Goal: Transaction & Acquisition: Purchase product/service

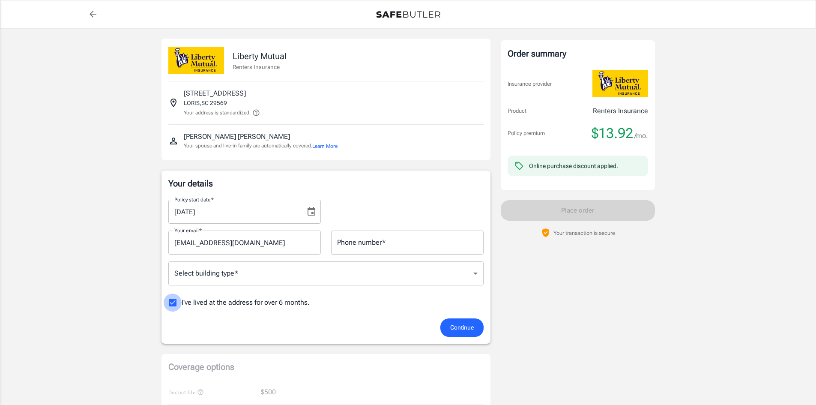
click at [175, 300] on input "I've lived at the address for over 6 months." at bounding box center [173, 302] width 18 height 18
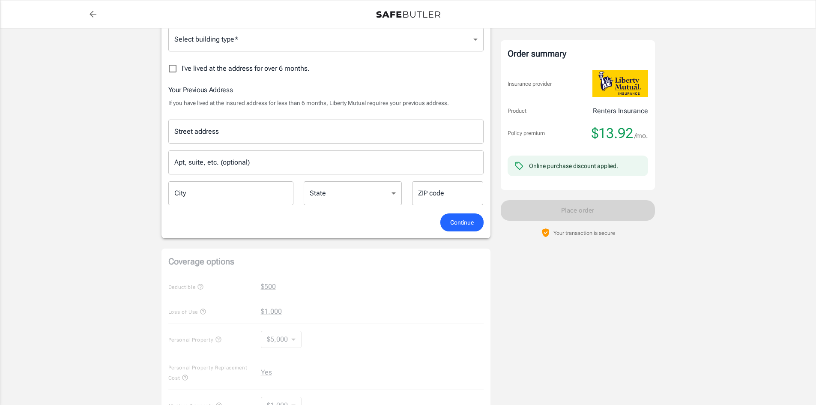
scroll to position [191, 0]
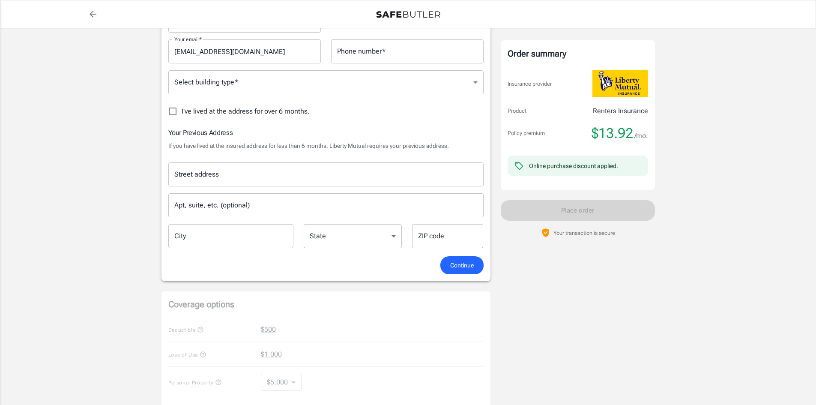
click at [175, 111] on input "I've lived at the address for over 6 months." at bounding box center [173, 111] width 18 height 18
click at [176, 109] on input "I've lived at the address for over 6 months." at bounding box center [173, 111] width 18 height 18
checkbox input "true"
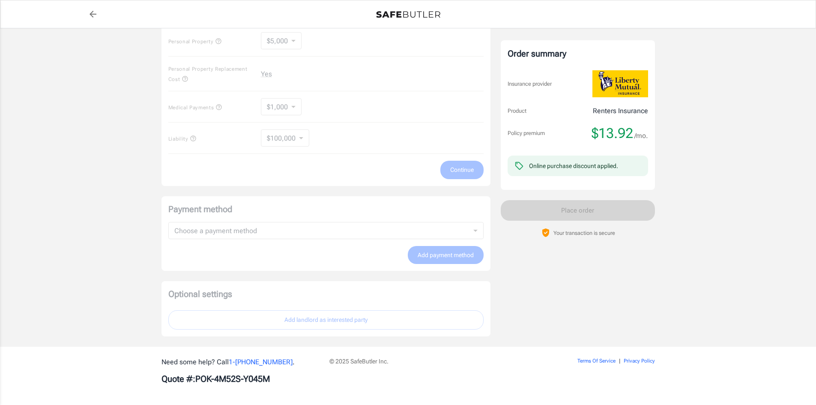
scroll to position [405, 0]
click at [277, 174] on div "Coverage options Deductible $500 Loss of Use $1,000 Personal Property $5,000 50…" at bounding box center [325, 67] width 329 height 236
click at [292, 147] on div "Coverage options Deductible $500 Loss of Use $1,000 Personal Property $5,000 50…" at bounding box center [325, 67] width 329 height 236
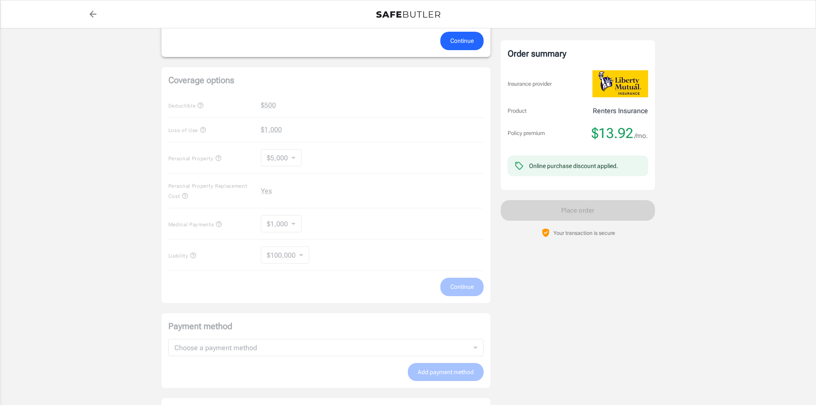
scroll to position [277, 0]
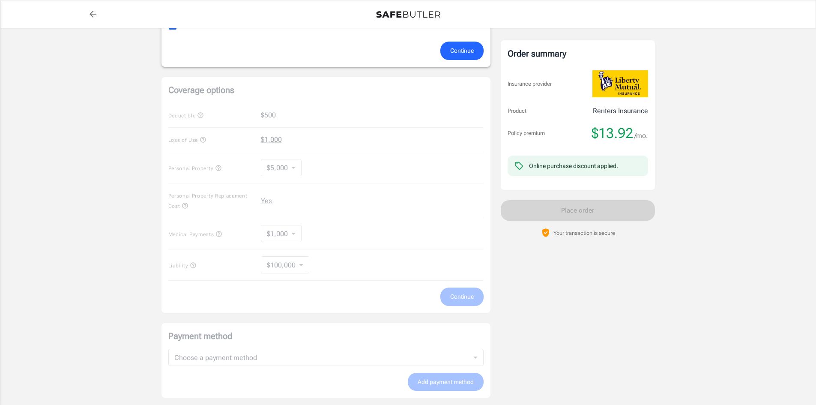
click at [470, 50] on span "Continue" at bounding box center [462, 50] width 24 height 11
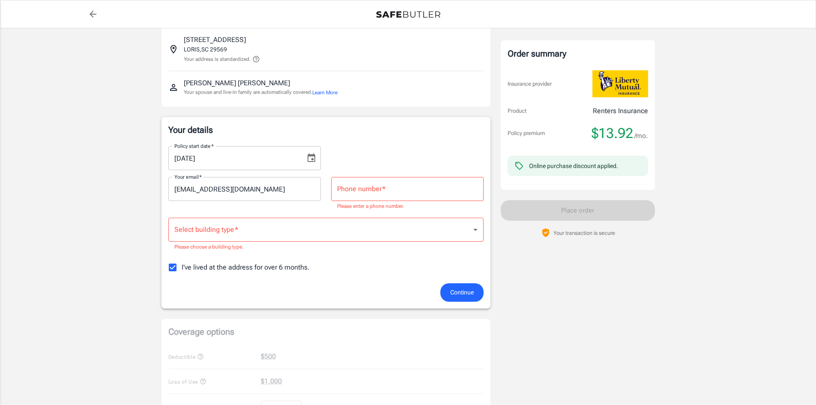
scroll to position [40, 0]
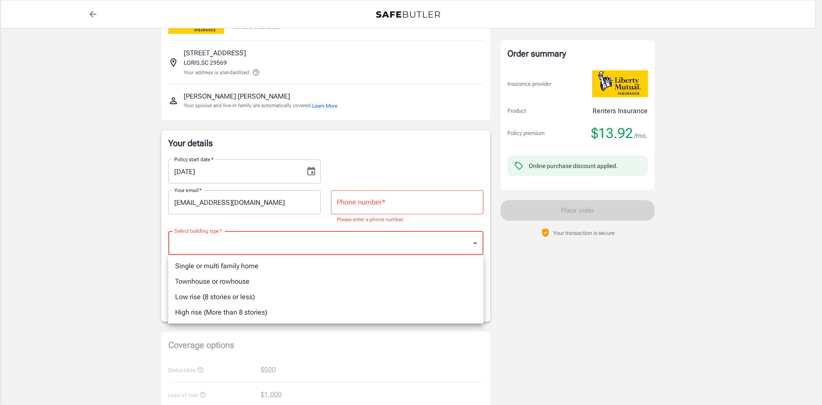
click at [201, 245] on body "Policy premium $ 13.92 /mo Liberty Mutual Renters Insurance [STREET_ADDRESS] Yo…" at bounding box center [411, 374] width 822 height 828
click at [423, 194] on div at bounding box center [411, 202] width 822 height 405
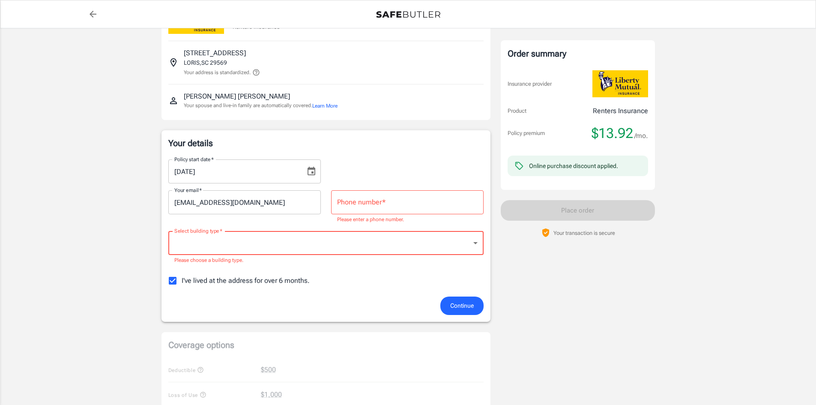
click at [415, 200] on input "Phone number   *" at bounding box center [407, 202] width 152 height 24
type input "9892934772"
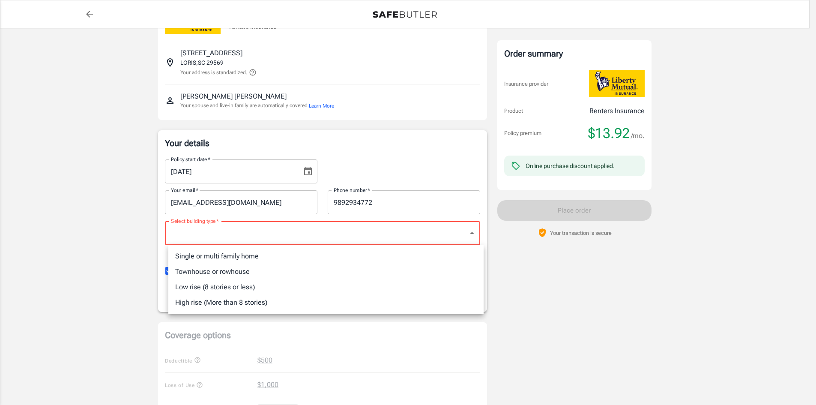
click at [306, 231] on body "Policy premium $ 13.92 /mo Liberty Mutual Renters Insurance [STREET_ADDRESS] Yo…" at bounding box center [408, 369] width 816 height 818
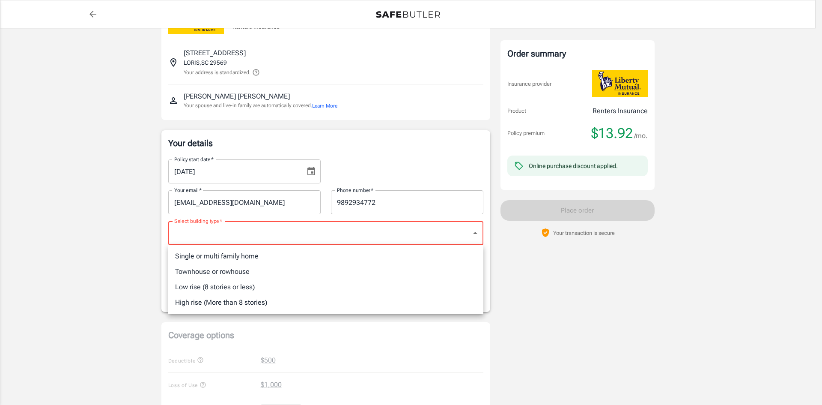
click at [263, 251] on li "Single or multi family home" at bounding box center [325, 255] width 315 height 15
type input "singlefamily"
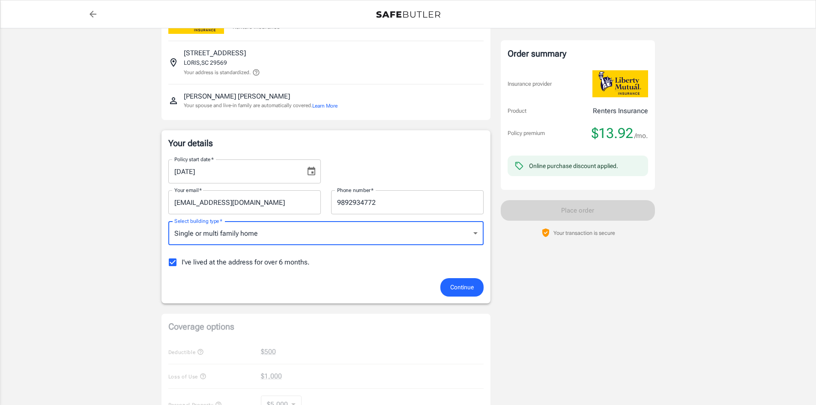
click at [469, 283] on span "Continue" at bounding box center [462, 287] width 24 height 11
click at [469, 283] on div "Continue" at bounding box center [325, 287] width 325 height 18
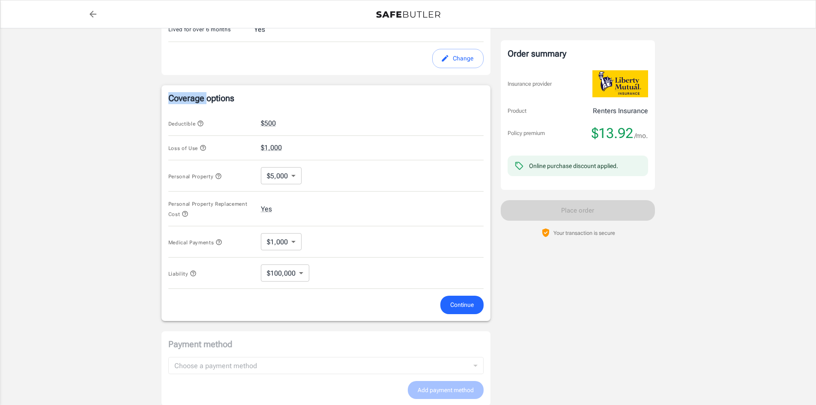
scroll to position [277, 0]
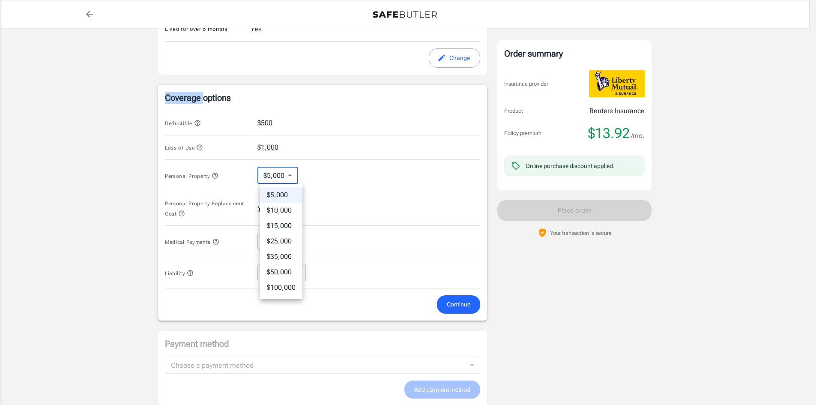
click at [293, 173] on body "Policy premium $ 13.92 /mo Liberty Mutual Renters Insurance [STREET_ADDRESS] Yo…" at bounding box center [408, 131] width 816 height 817
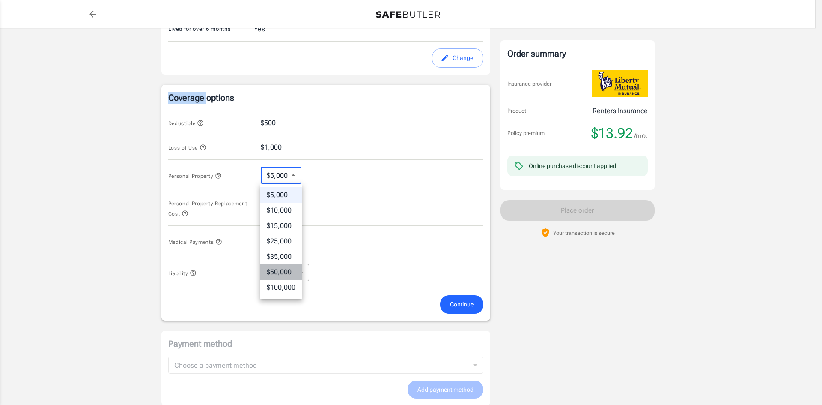
click at [289, 269] on li "$50,000" at bounding box center [281, 271] width 42 height 15
type input "50000"
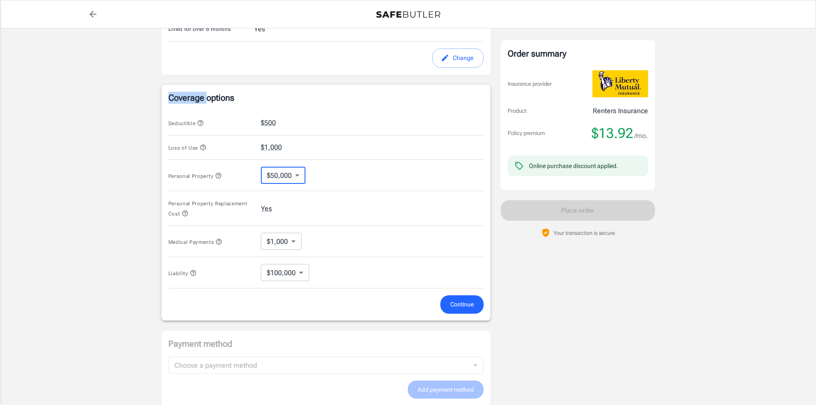
click at [303, 270] on body "Policy premium $ 13.92 /mo Liberty Mutual Renters Insurance [STREET_ADDRESS] Yo…" at bounding box center [408, 131] width 816 height 817
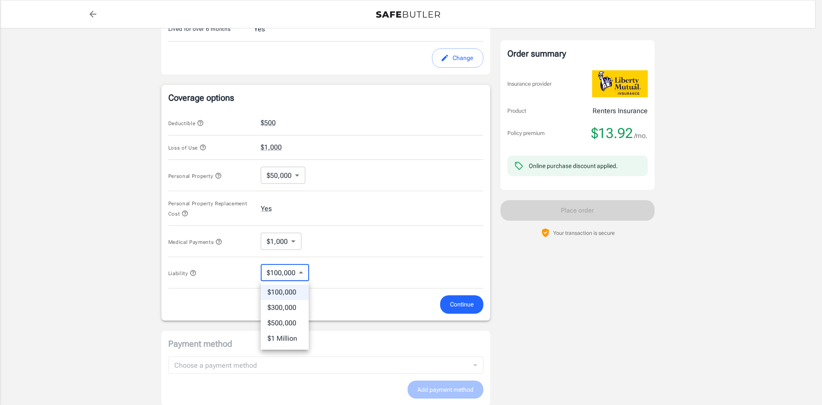
click at [359, 258] on div at bounding box center [411, 202] width 822 height 405
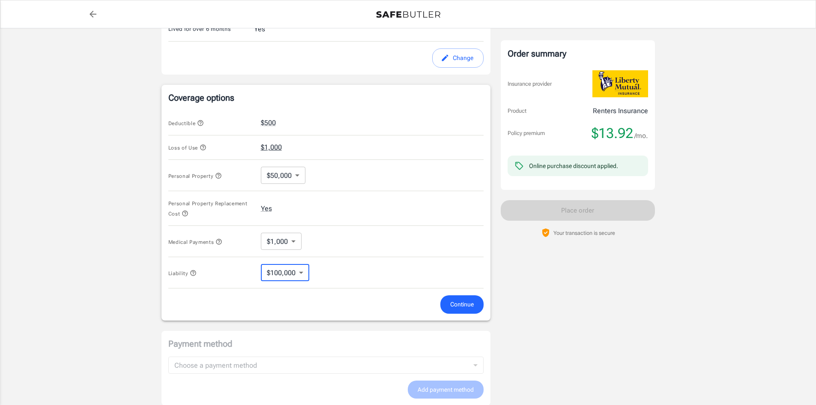
click at [270, 146] on button "$1,000" at bounding box center [271, 147] width 21 height 10
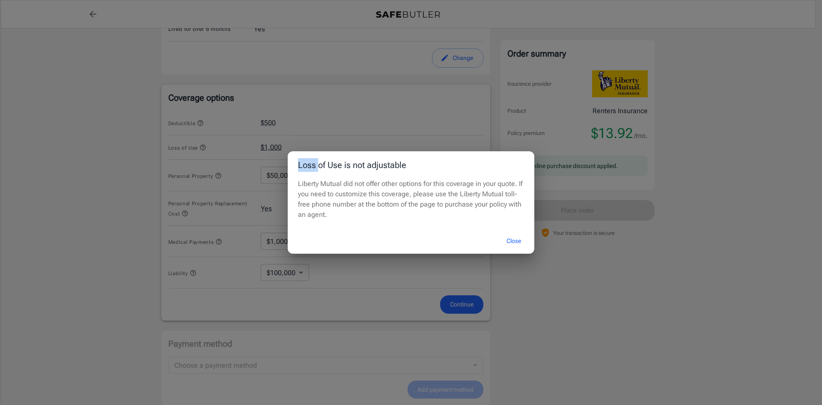
click at [270, 146] on div "Loss of Use is not adjustable Liberty Mutual did not offer other options for th…" at bounding box center [411, 202] width 822 height 405
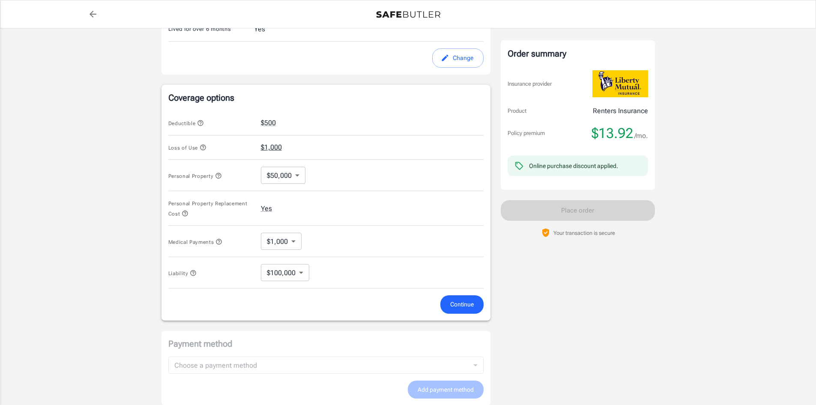
click at [270, 146] on button "$1,000" at bounding box center [271, 147] width 21 height 10
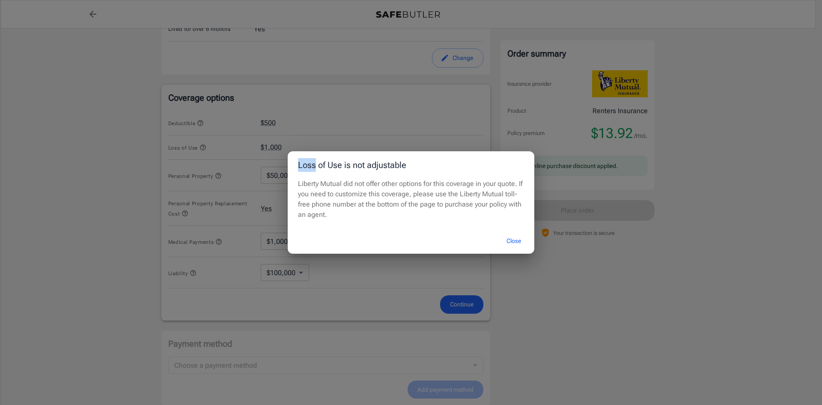
click at [271, 146] on div "Loss of Use is not adjustable Liberty Mutual did not offer other options for th…" at bounding box center [411, 202] width 822 height 405
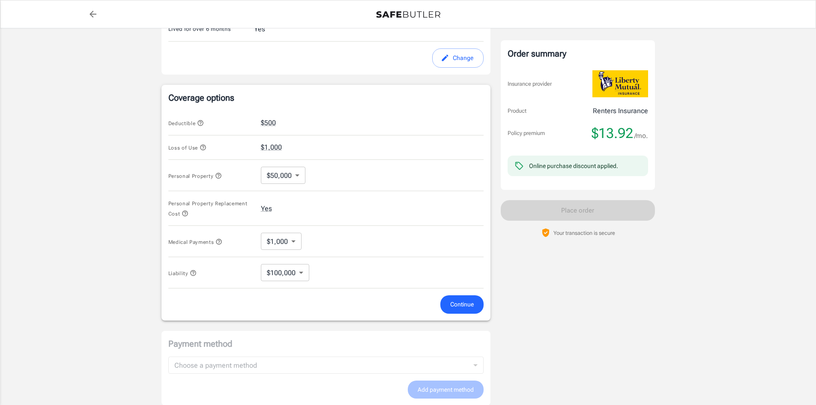
scroll to position [362, 0]
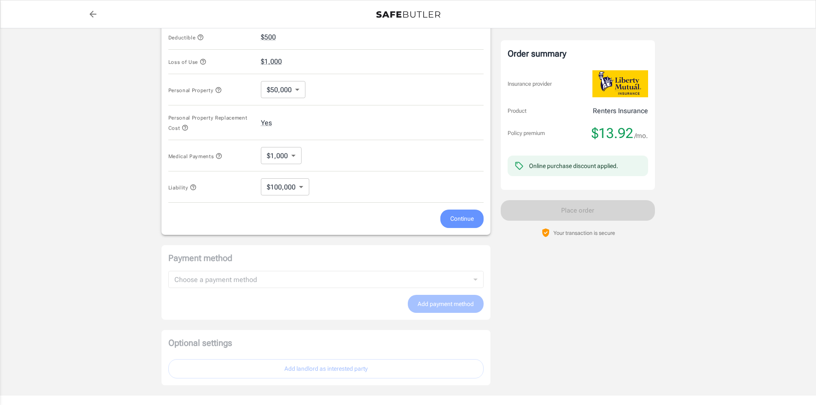
click at [467, 212] on button "Continue" at bounding box center [461, 218] width 43 height 18
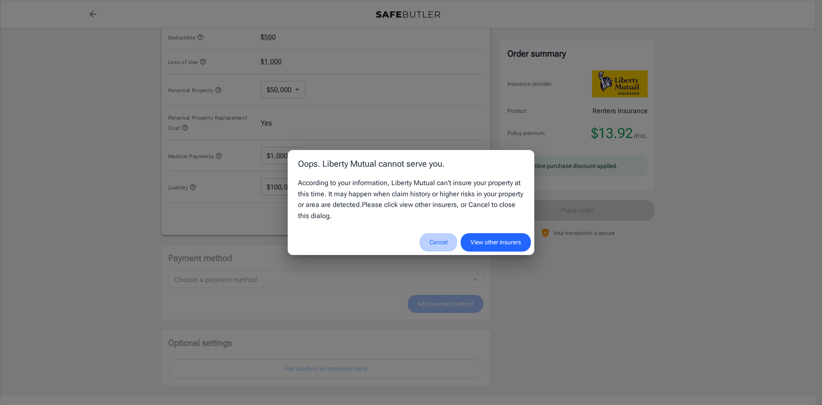
click at [436, 241] on button "Cancel" at bounding box center [439, 242] width 38 height 18
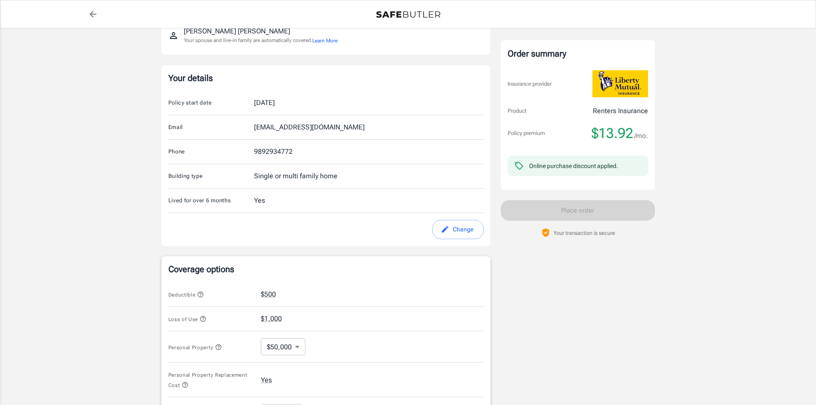
scroll to position [0, 0]
